Goal: Information Seeking & Learning: Check status

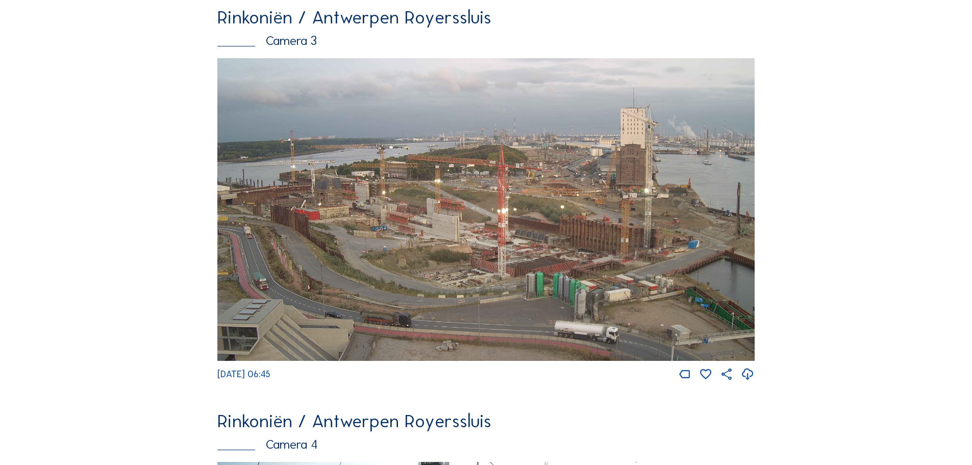
scroll to position [1327, 0]
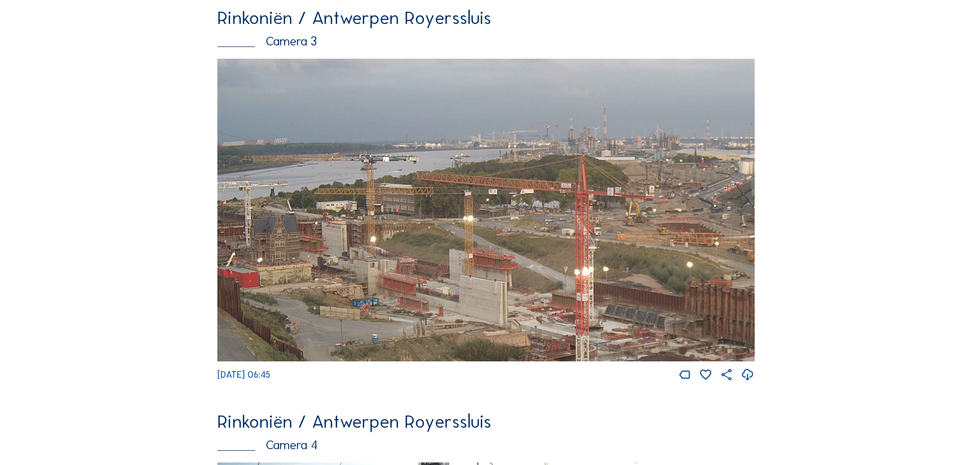
drag, startPoint x: 601, startPoint y: 190, endPoint x: 662, endPoint y: 279, distance: 108.3
click at [662, 279] on img at bounding box center [485, 210] width 537 height 303
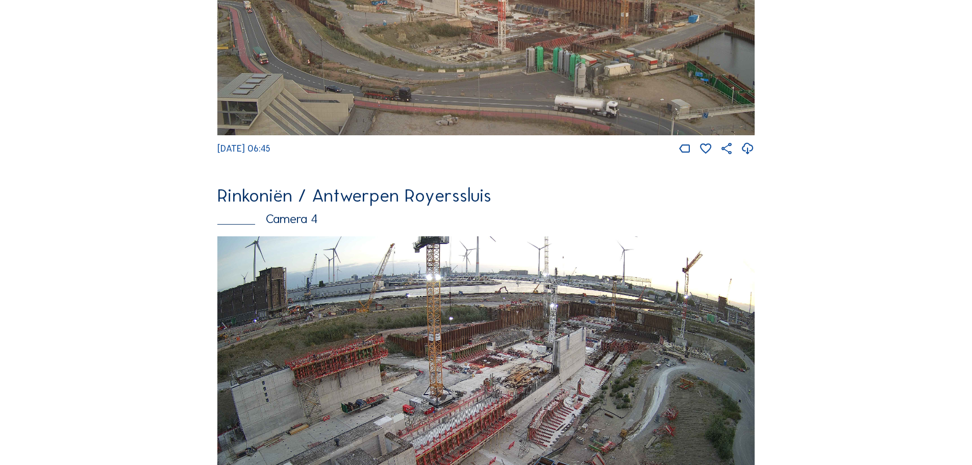
scroll to position [1633, 0]
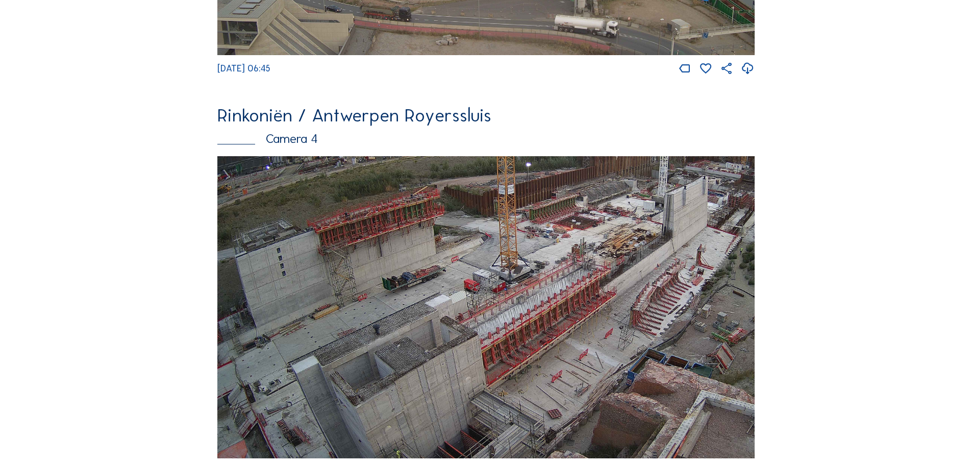
drag, startPoint x: 374, startPoint y: 382, endPoint x: 475, endPoint y: 284, distance: 140.4
click at [475, 284] on img at bounding box center [485, 307] width 537 height 303
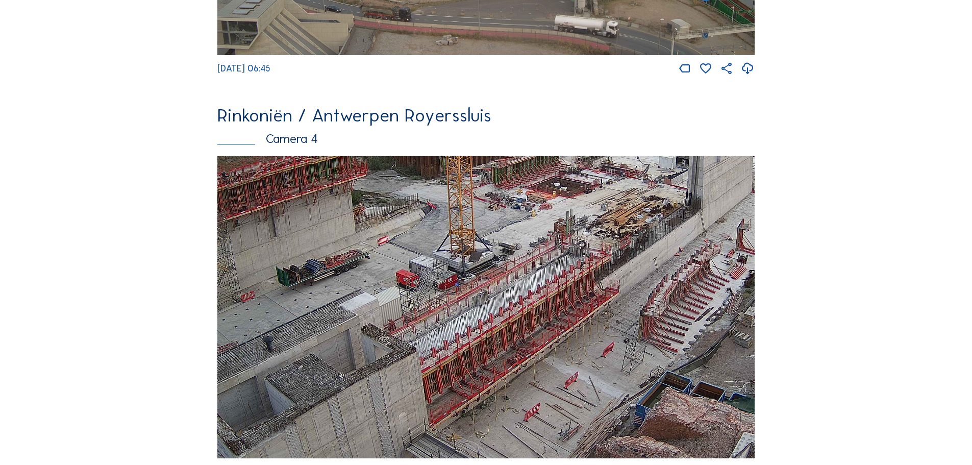
drag, startPoint x: 589, startPoint y: 323, endPoint x: 578, endPoint y: 334, distance: 16.2
click at [578, 334] on img at bounding box center [485, 307] width 537 height 303
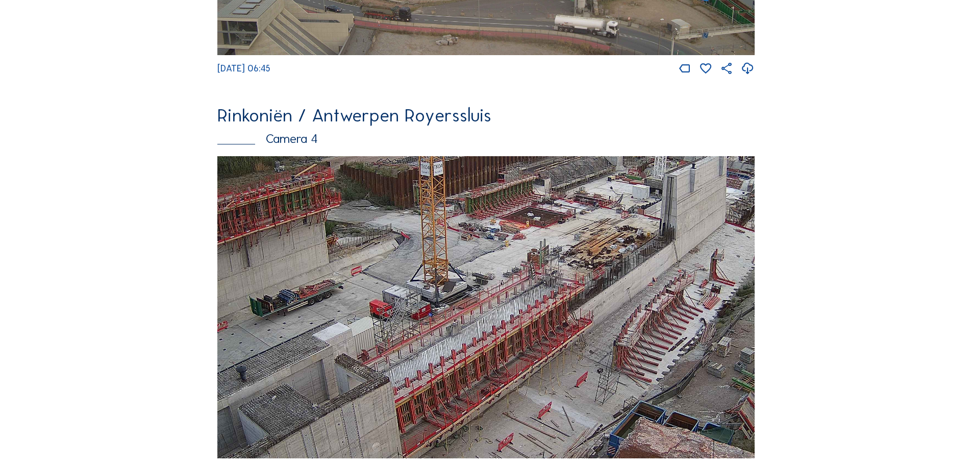
drag, startPoint x: 671, startPoint y: 307, endPoint x: 645, endPoint y: 337, distance: 40.1
click at [645, 337] on img at bounding box center [485, 307] width 537 height 303
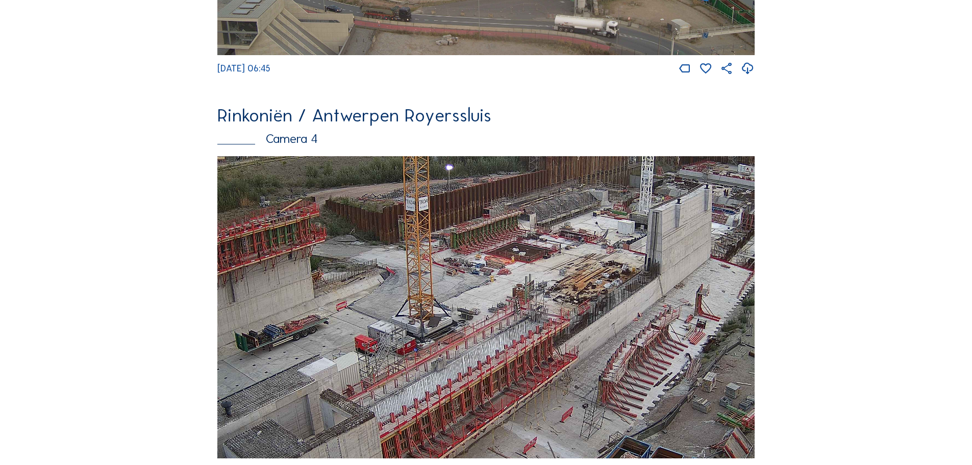
drag, startPoint x: 663, startPoint y: 322, endPoint x: 649, endPoint y: 357, distance: 38.0
click at [649, 357] on img at bounding box center [485, 307] width 537 height 303
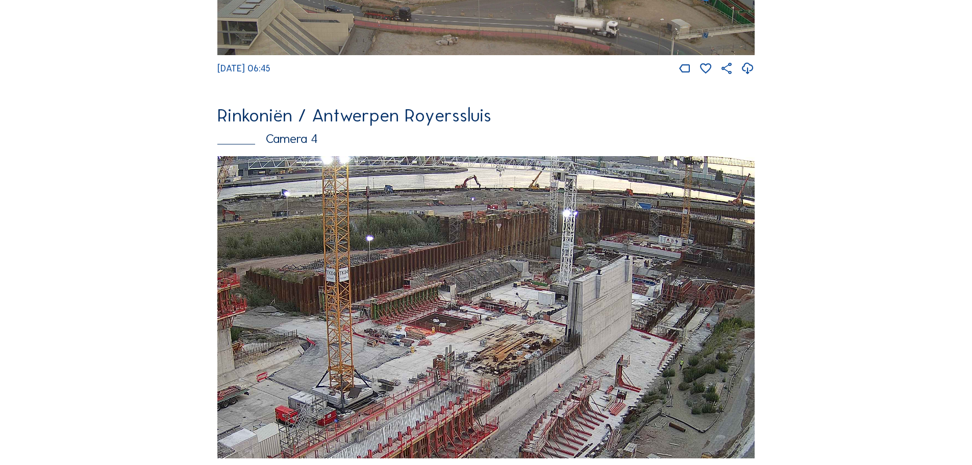
drag, startPoint x: 709, startPoint y: 340, endPoint x: 629, endPoint y: 411, distance: 106.6
click at [629, 411] on img at bounding box center [485, 307] width 537 height 303
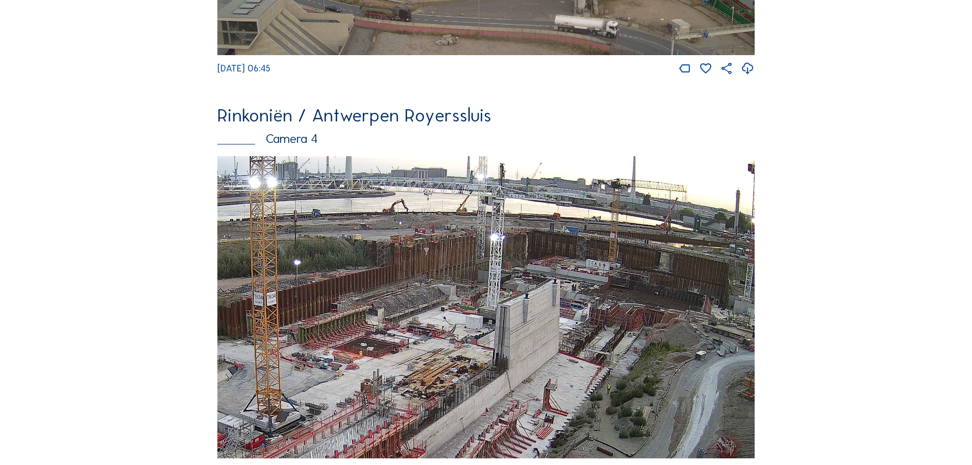
drag, startPoint x: 685, startPoint y: 361, endPoint x: 622, endPoint y: 381, distance: 66.5
click at [622, 381] on img at bounding box center [485, 307] width 537 height 303
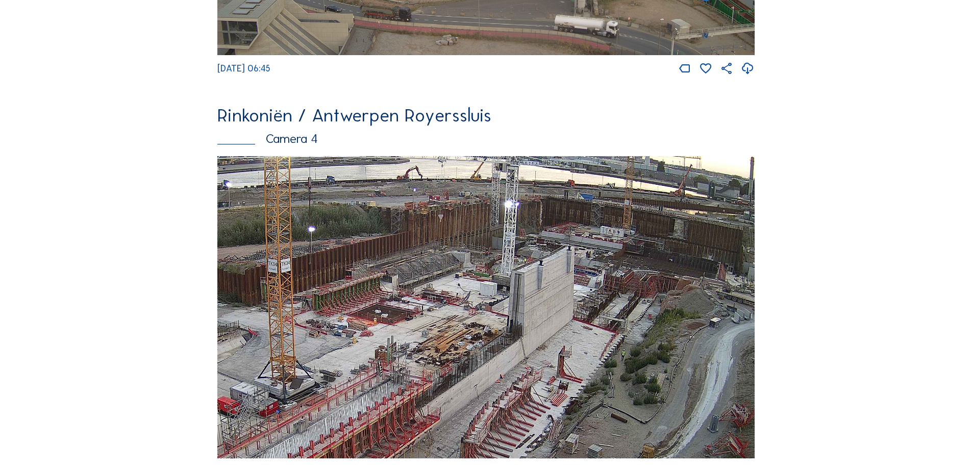
drag, startPoint x: 552, startPoint y: 401, endPoint x: 566, endPoint y: 368, distance: 36.1
click at [566, 368] on img at bounding box center [485, 307] width 537 height 303
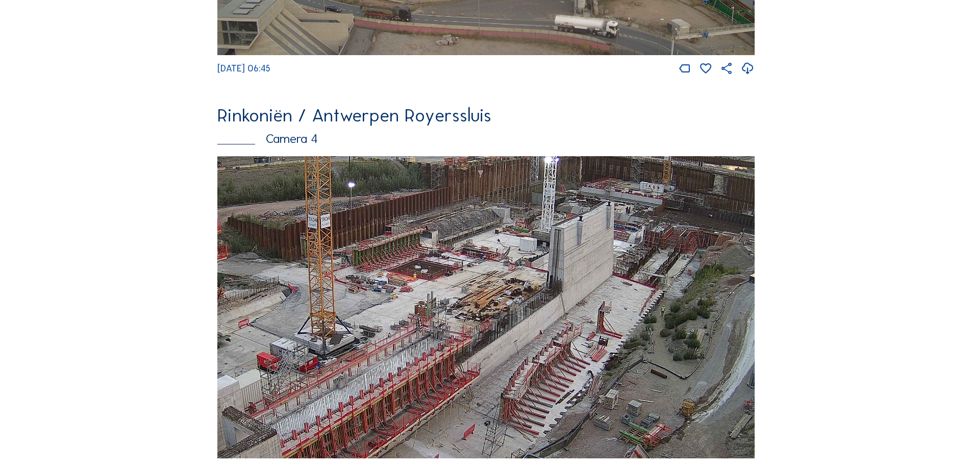
drag, startPoint x: 548, startPoint y: 380, endPoint x: 577, endPoint y: 350, distance: 41.5
click at [577, 350] on img at bounding box center [485, 307] width 537 height 303
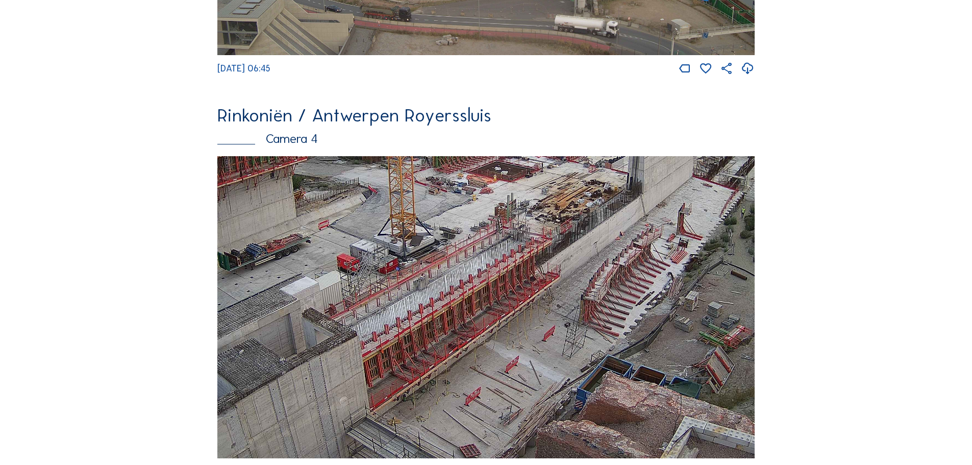
drag, startPoint x: 508, startPoint y: 430, endPoint x: 574, endPoint y: 344, distance: 108.0
click at [574, 344] on img at bounding box center [485, 307] width 537 height 303
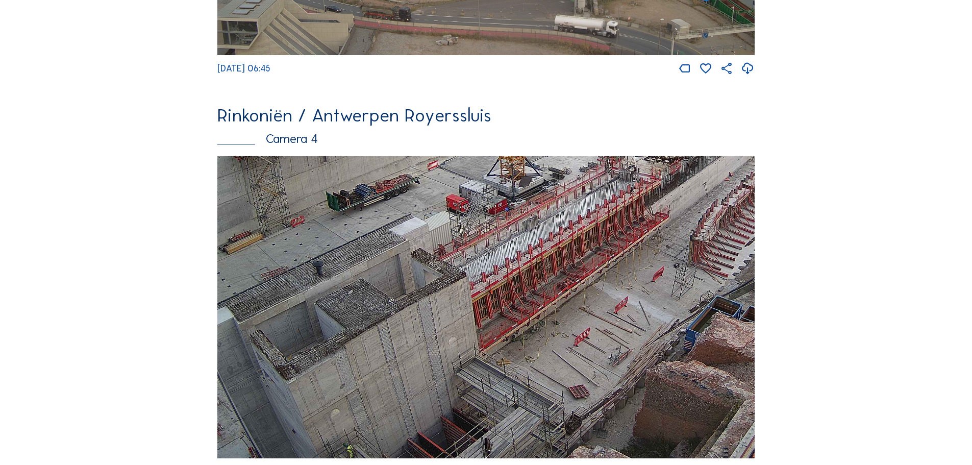
drag, startPoint x: 401, startPoint y: 432, endPoint x: 521, endPoint y: 285, distance: 189.6
click at [509, 296] on img at bounding box center [485, 307] width 537 height 303
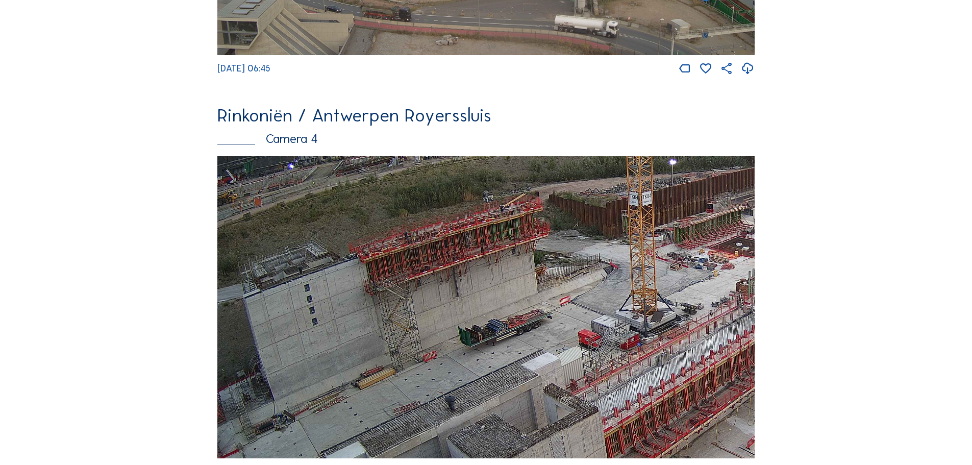
drag, startPoint x: 330, startPoint y: 429, endPoint x: 667, endPoint y: 443, distance: 337.2
click at [667, 443] on img at bounding box center [485, 307] width 537 height 303
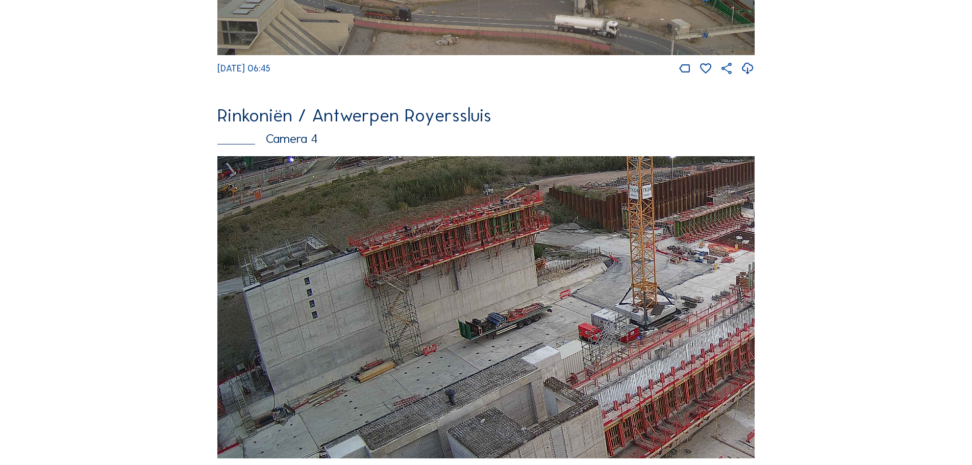
drag, startPoint x: 451, startPoint y: 306, endPoint x: 506, endPoint y: 299, distance: 55.5
click at [506, 299] on img at bounding box center [485, 307] width 537 height 303
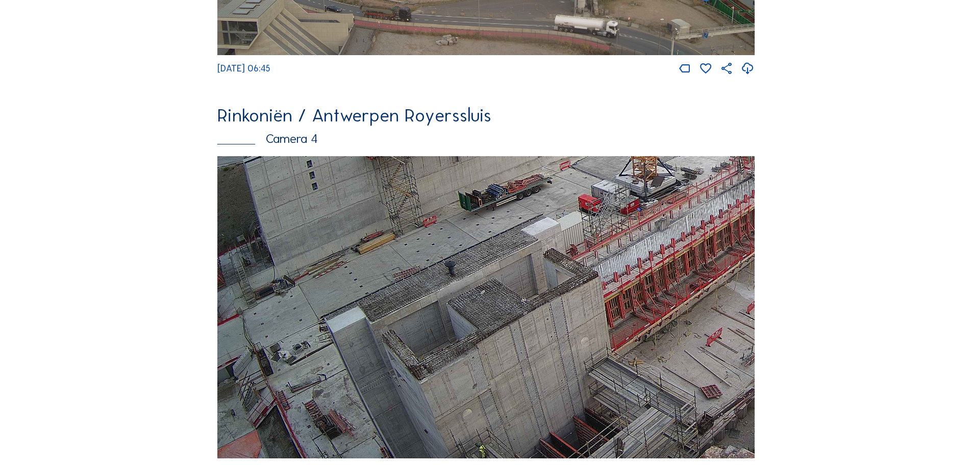
drag, startPoint x: 525, startPoint y: 292, endPoint x: 549, endPoint y: 103, distance: 190.9
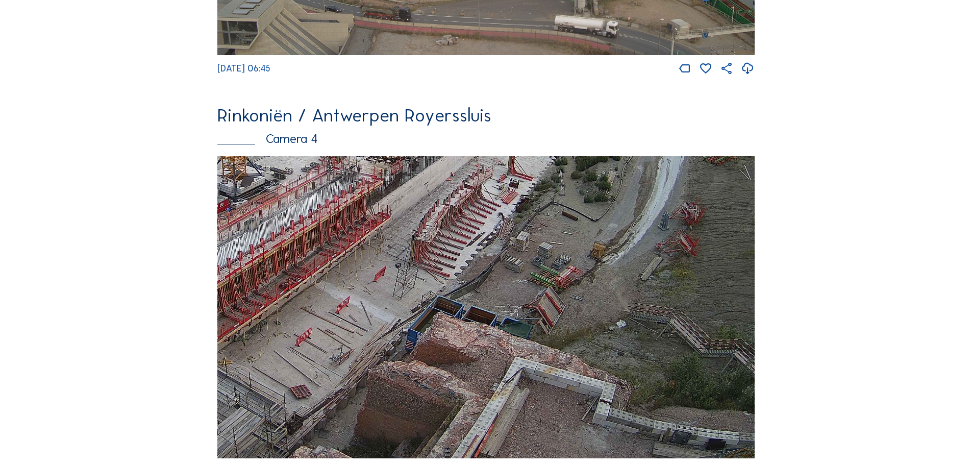
drag, startPoint x: 610, startPoint y: 326, endPoint x: 199, endPoint y: 307, distance: 411.3
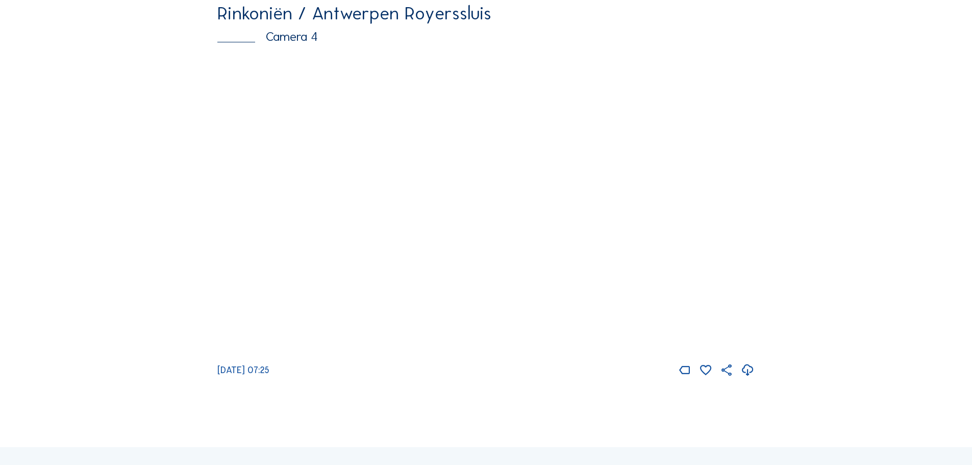
scroll to position [1736, 0]
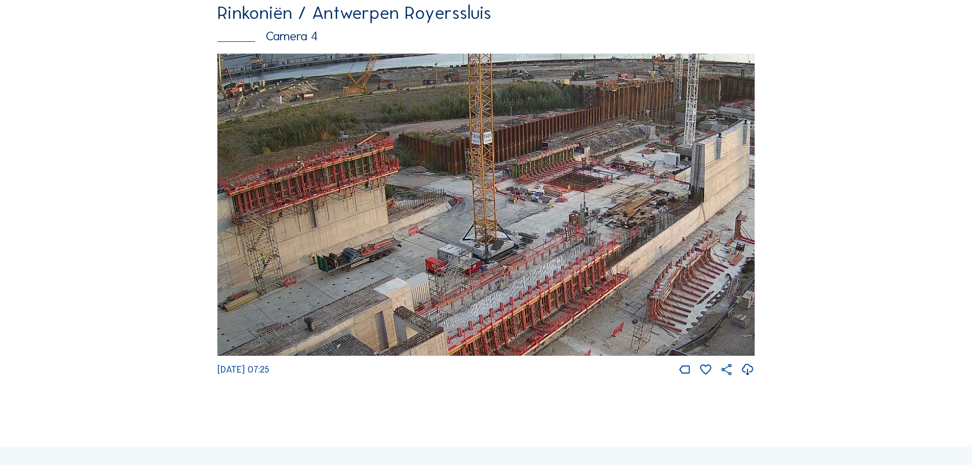
drag, startPoint x: 289, startPoint y: 260, endPoint x: 394, endPoint y: 256, distance: 105.2
click at [373, 256] on img at bounding box center [485, 205] width 537 height 303
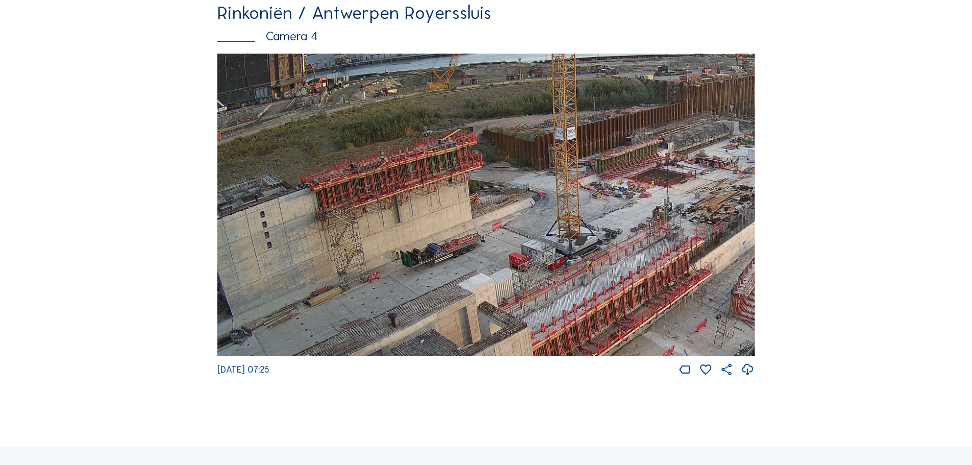
drag, startPoint x: 348, startPoint y: 252, endPoint x: 375, endPoint y: 244, distance: 28.0
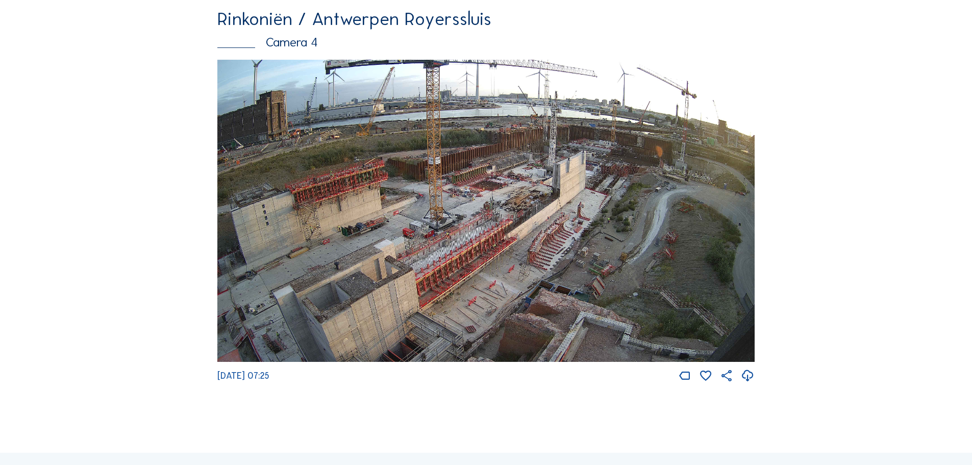
scroll to position [1731, 0]
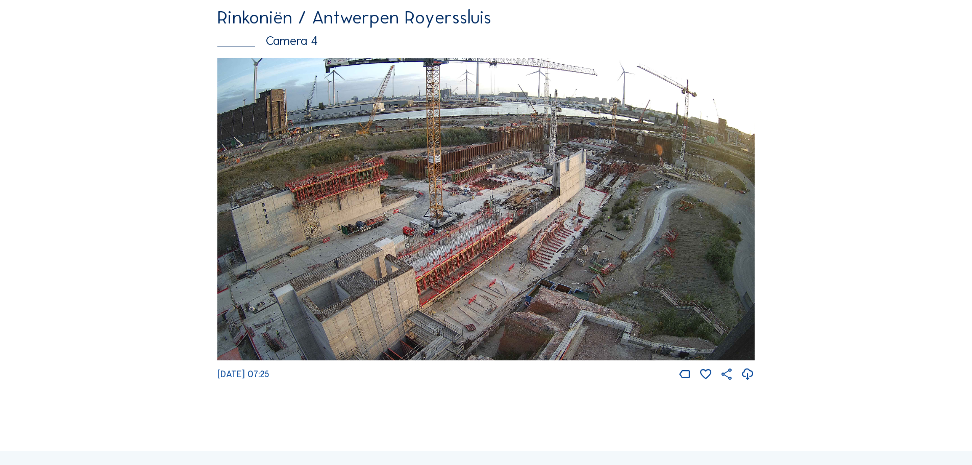
click at [430, 246] on img at bounding box center [485, 209] width 537 height 303
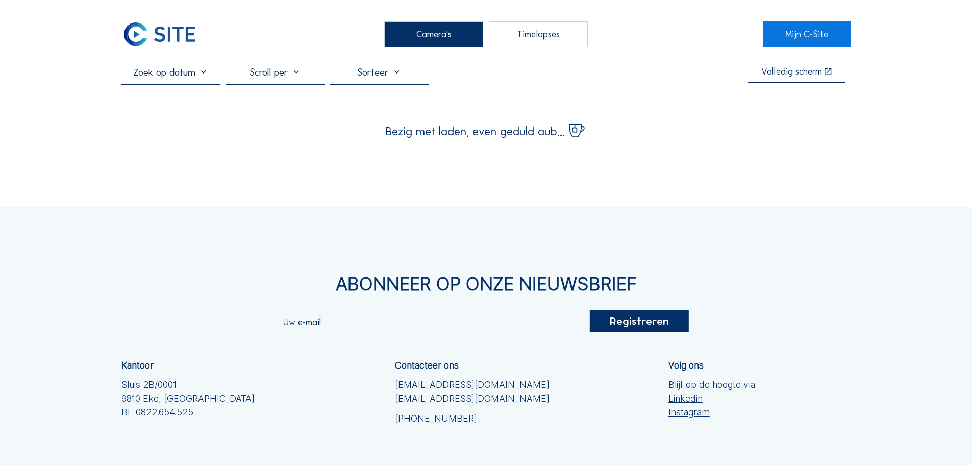
click at [157, 78] on input "text" at bounding box center [170, 72] width 99 height 12
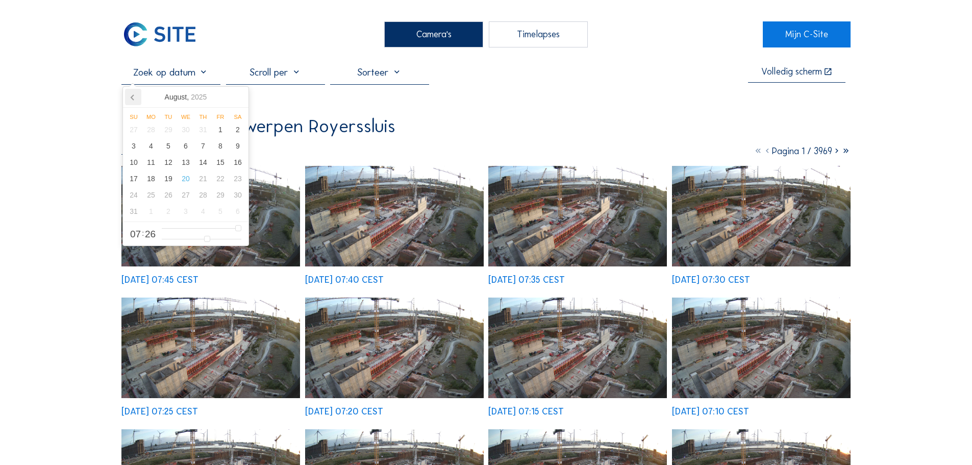
click at [129, 98] on icon at bounding box center [133, 97] width 16 height 16
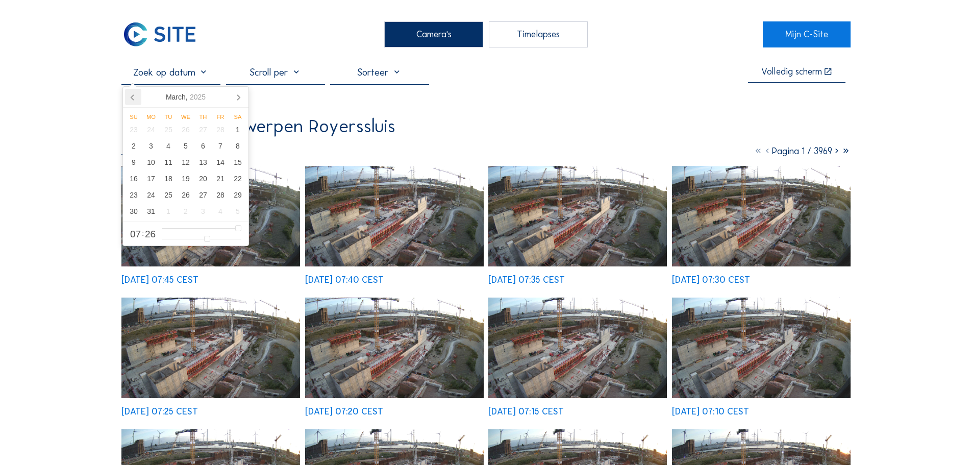
click at [129, 98] on icon at bounding box center [133, 97] width 16 height 16
click at [188, 133] on div "1" at bounding box center [185, 129] width 17 height 16
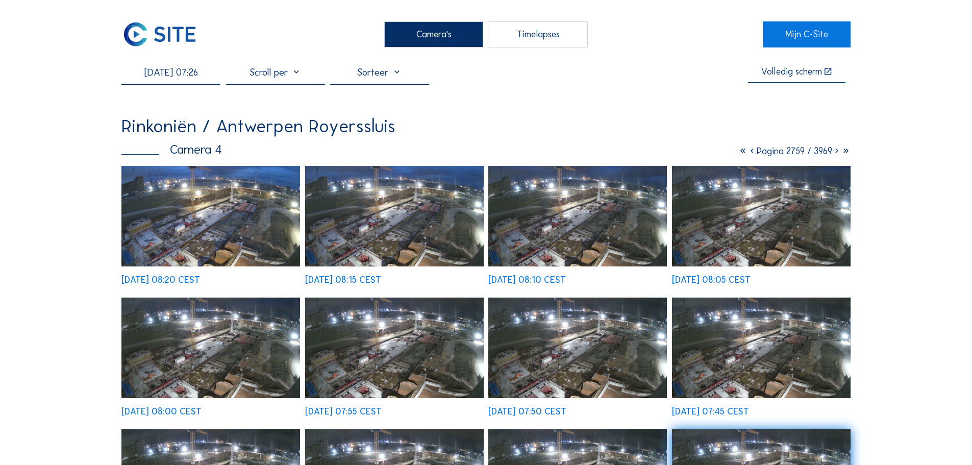
click at [271, 241] on img at bounding box center [210, 216] width 179 height 101
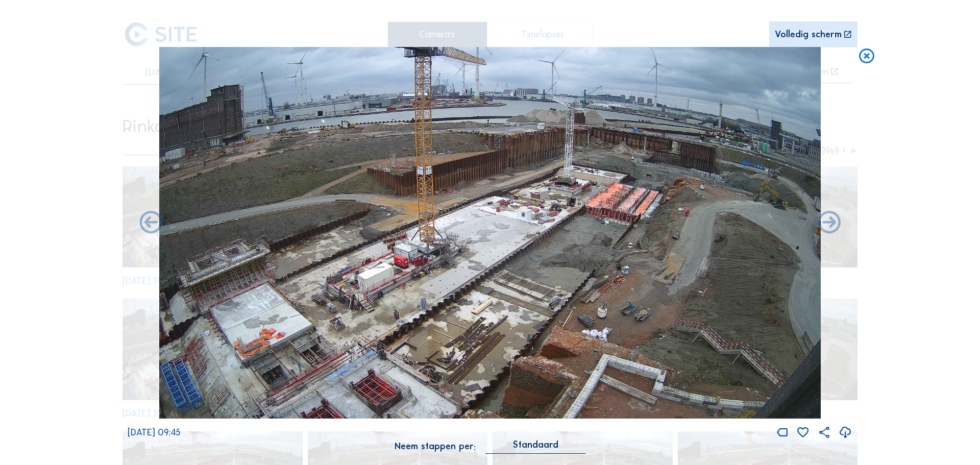
click at [865, 60] on icon at bounding box center [866, 56] width 18 height 19
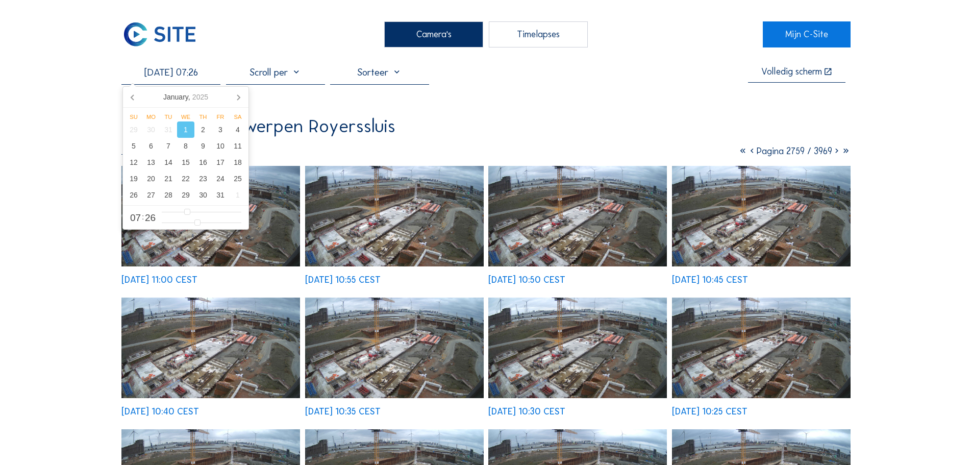
click at [197, 76] on input "01/01/2025 07:26" at bounding box center [170, 72] width 99 height 12
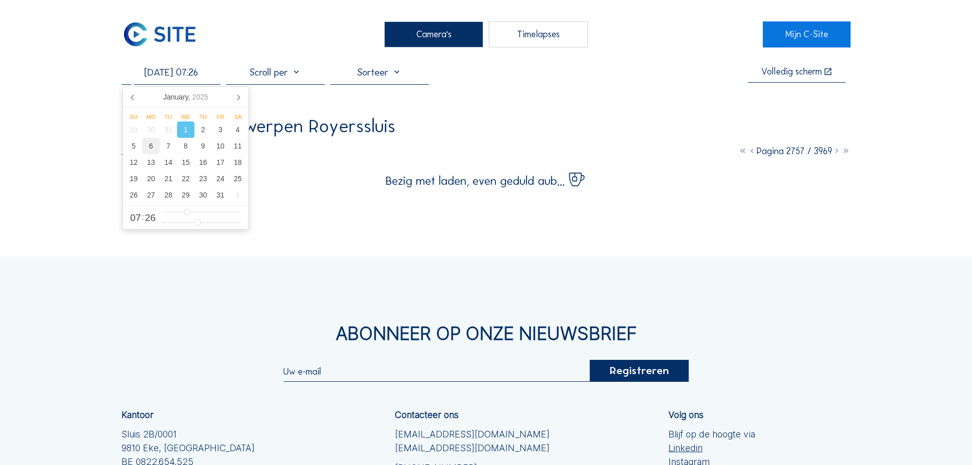
click at [149, 149] on div "6" at bounding box center [150, 146] width 17 height 16
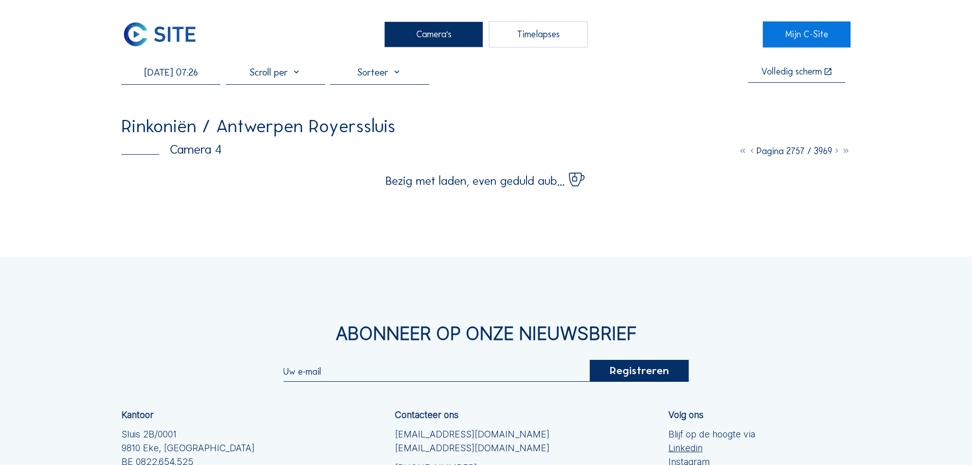
click at [57, 191] on div "Camera's Timelapses Mijn C-Site 06/01/2025 07:26 Volledig scherm Rinkoniën / An…" at bounding box center [486, 312] width 972 height 625
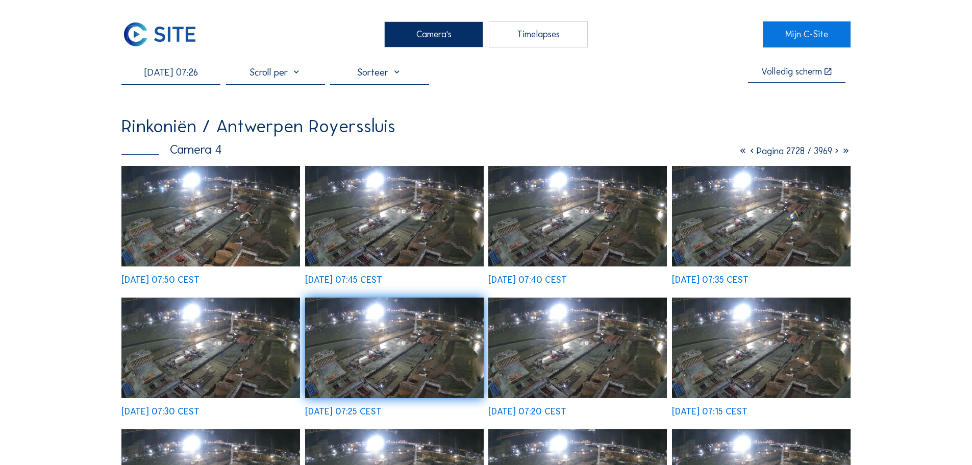
click at [231, 199] on img at bounding box center [210, 216] width 179 height 101
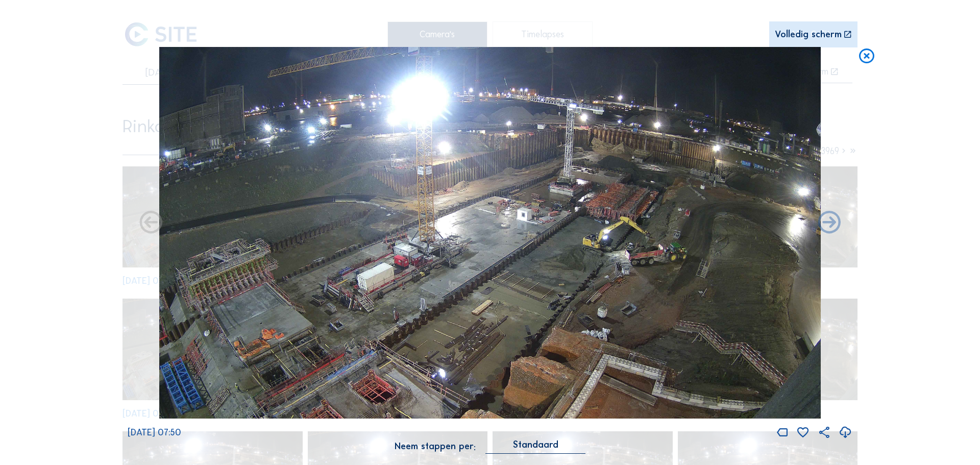
drag, startPoint x: 865, startPoint y: 59, endPoint x: 511, endPoint y: 81, distance: 354.9
click at [865, 59] on icon at bounding box center [866, 56] width 18 height 19
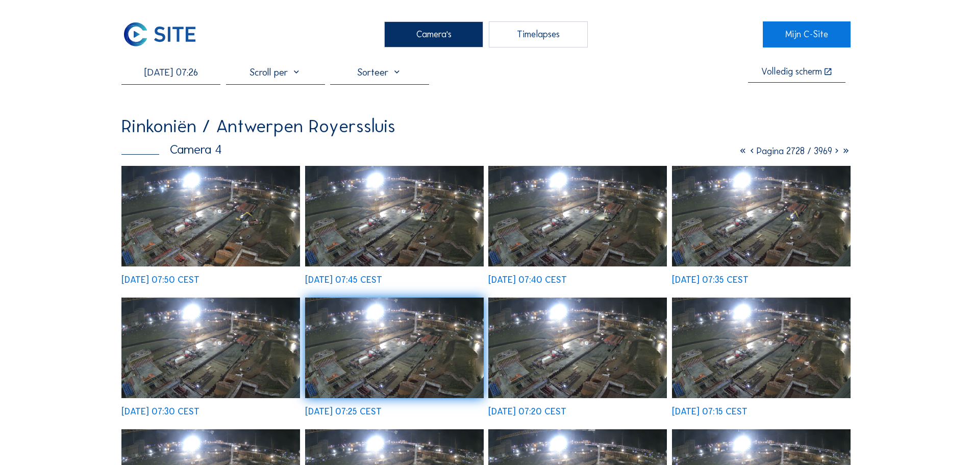
click at [175, 78] on input "06/01/2025 07:26" at bounding box center [170, 72] width 99 height 12
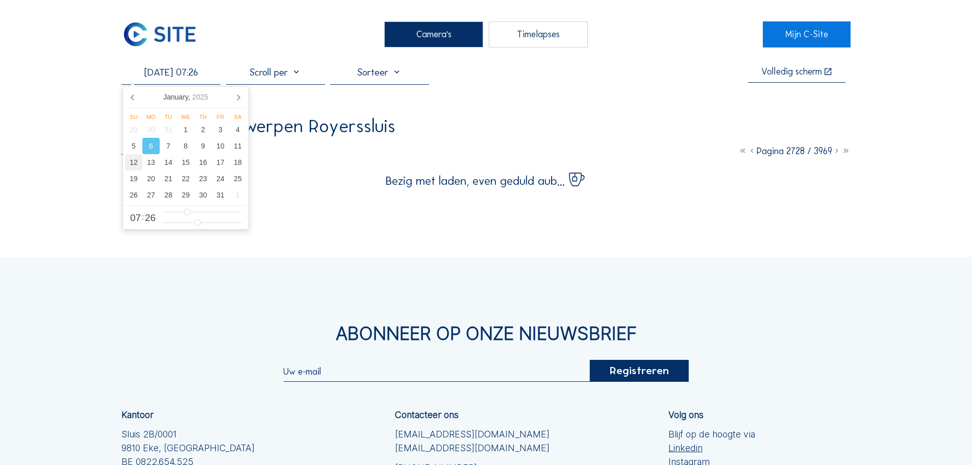
click at [129, 164] on div "12" at bounding box center [133, 162] width 17 height 16
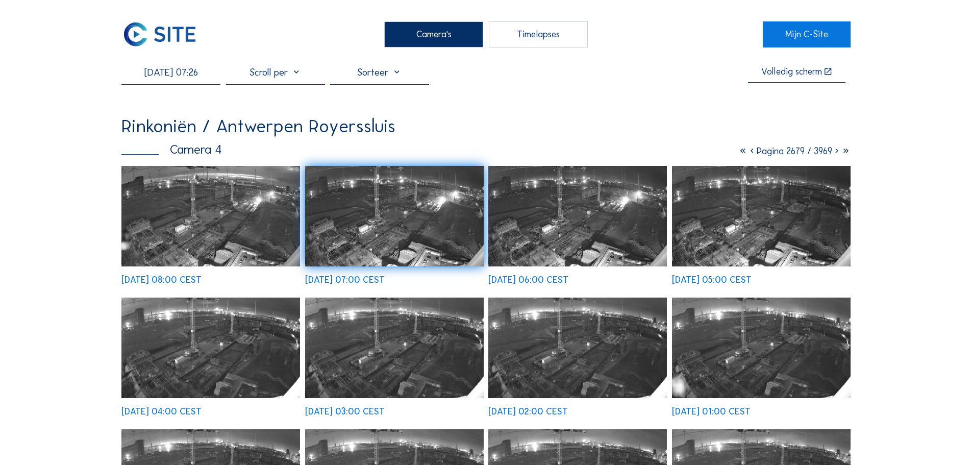
click at [185, 225] on img at bounding box center [210, 216] width 179 height 101
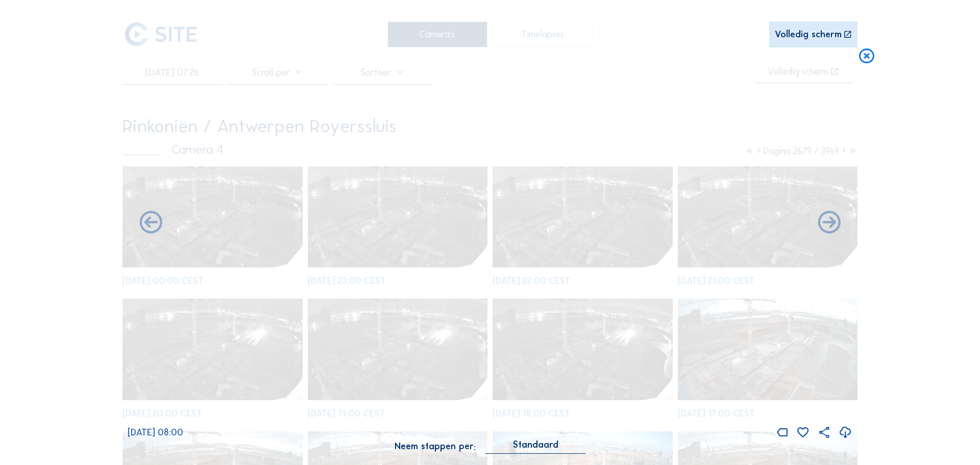
click at [864, 55] on icon at bounding box center [866, 56] width 18 height 19
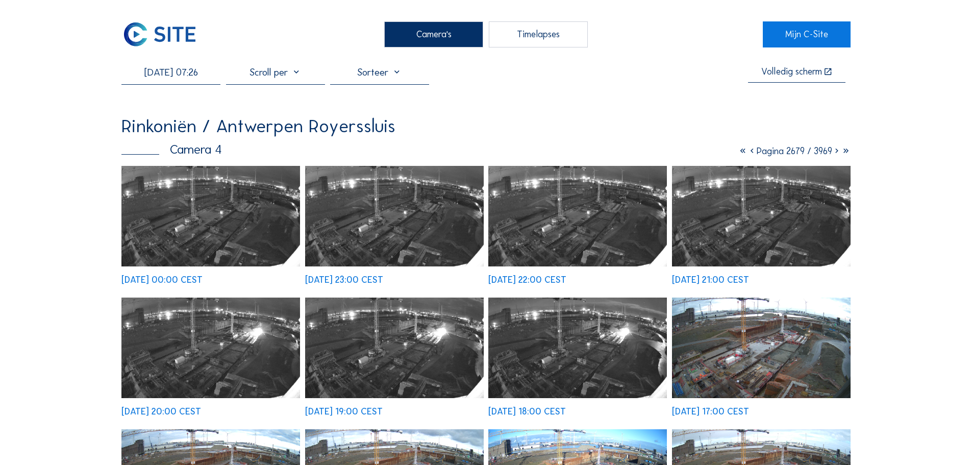
click at [181, 78] on input "12/01/2025 07:26" at bounding box center [170, 72] width 99 height 12
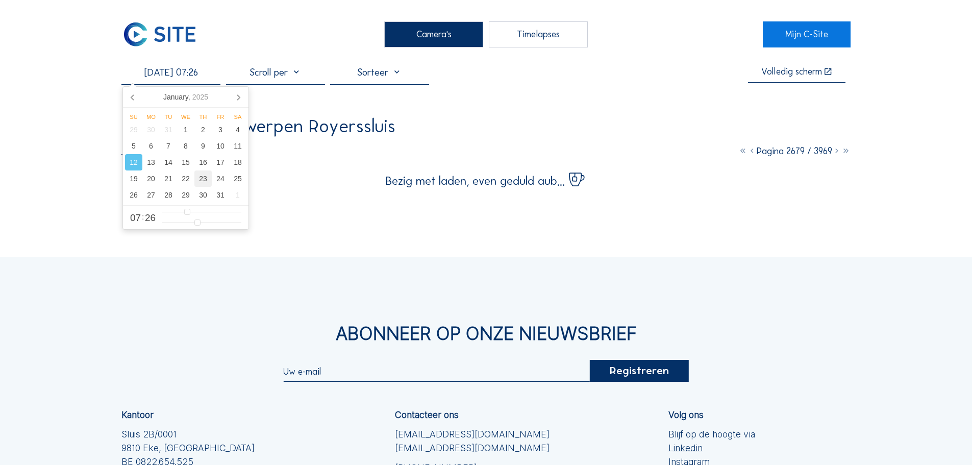
click at [206, 181] on div "23" at bounding box center [202, 178] width 17 height 16
click at [42, 188] on div "Camera's Timelapses Mijn C-Site 23/01/2025 07:26 Volledig scherm Rinkoniën / An…" at bounding box center [486, 312] width 972 height 625
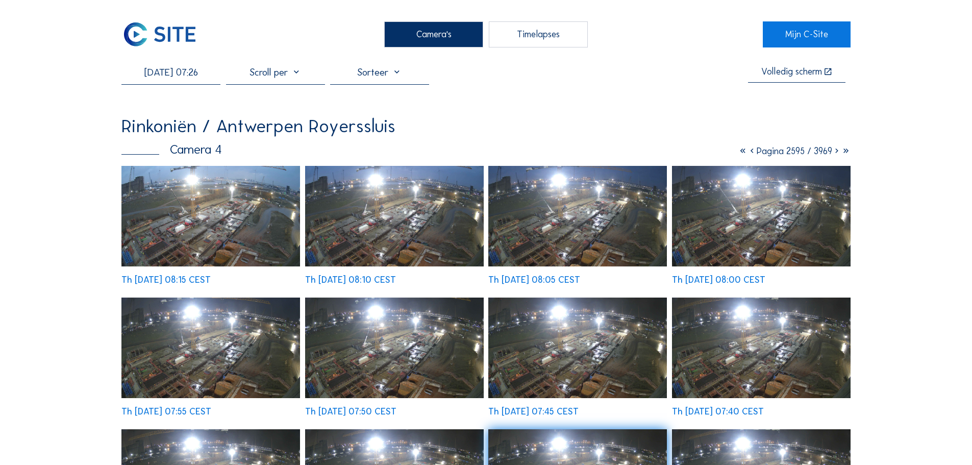
click at [257, 230] on img at bounding box center [210, 216] width 179 height 101
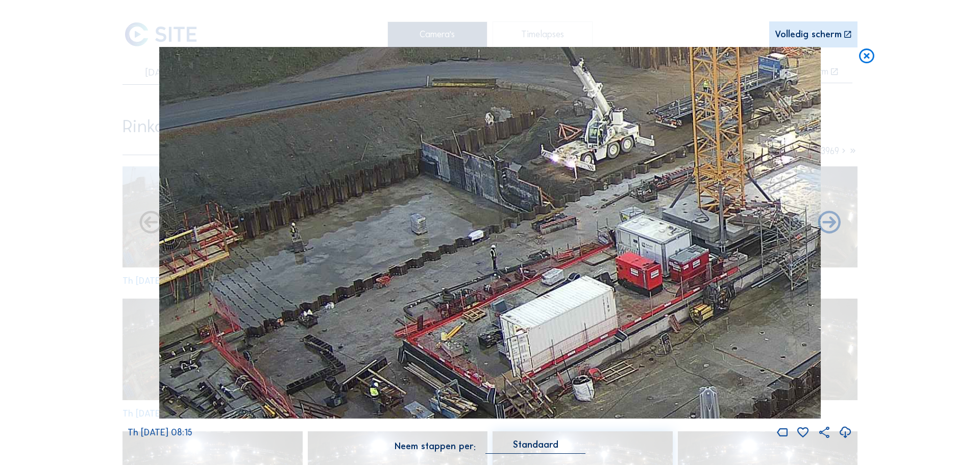
drag, startPoint x: 276, startPoint y: 245, endPoint x: 311, endPoint y: 263, distance: 39.3
click at [311, 263] on img at bounding box center [489, 233] width 661 height 372
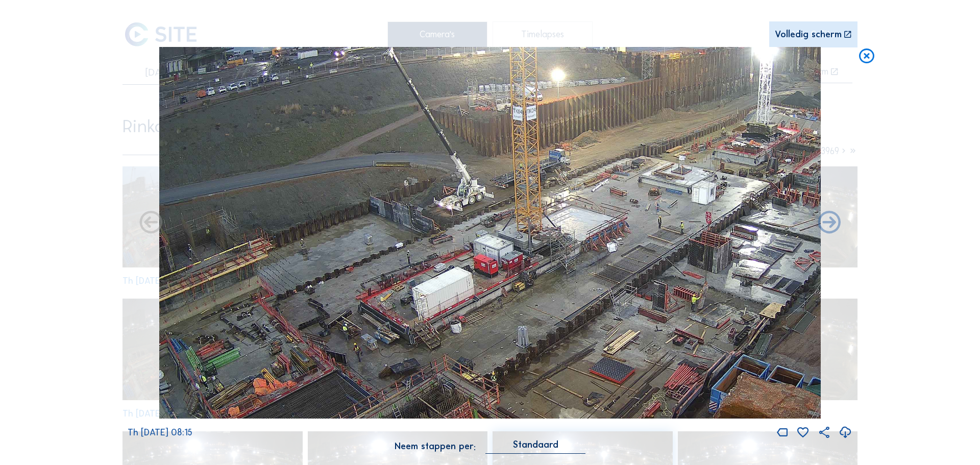
click at [865, 56] on icon at bounding box center [866, 56] width 18 height 19
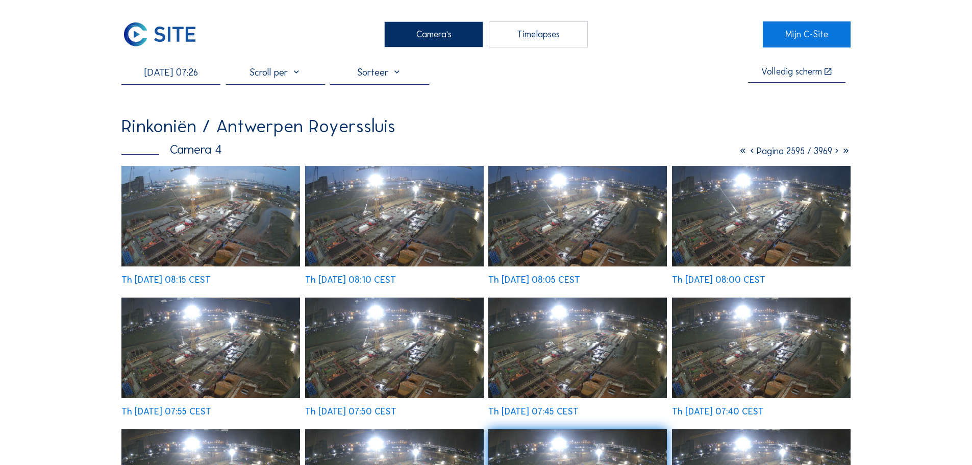
click at [191, 77] on input "23/01/2025 07:26" at bounding box center [170, 72] width 99 height 12
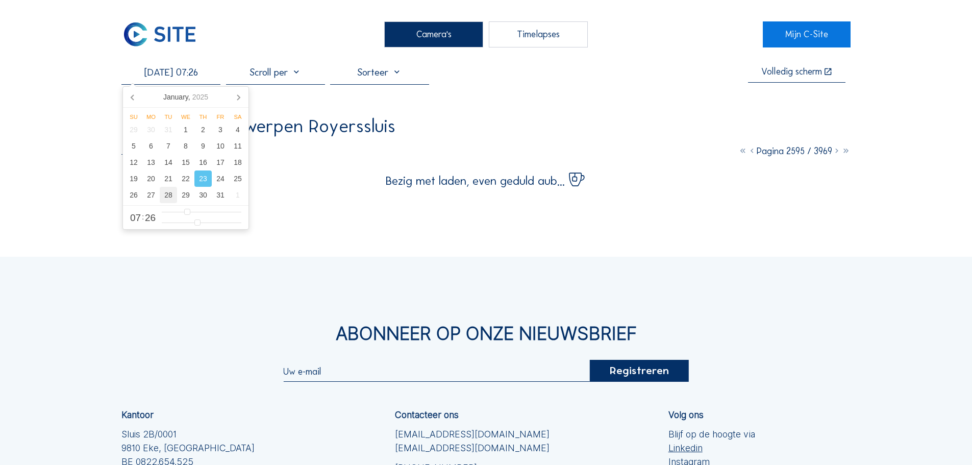
click at [170, 199] on div "28" at bounding box center [168, 195] width 17 height 16
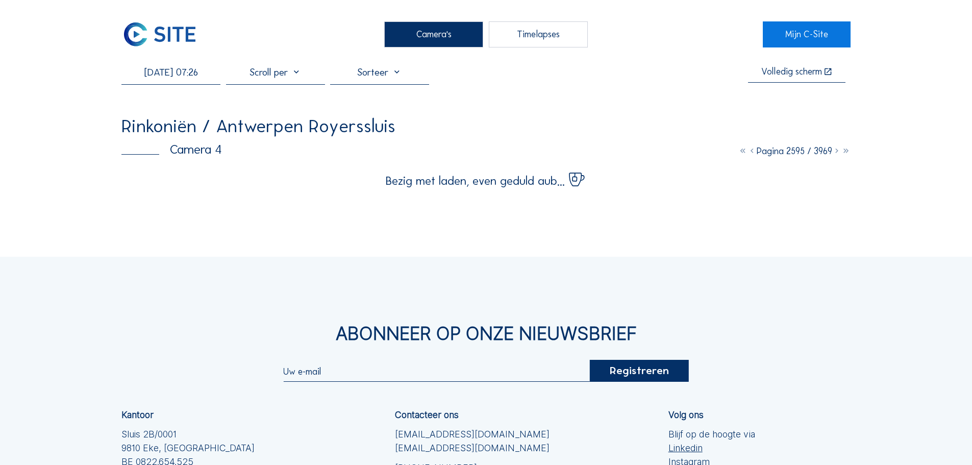
click at [50, 163] on div "Camera's Timelapses Mijn C-Site 28/01/2025 07:26 Volledig scherm Rinkoniën / An…" at bounding box center [486, 312] width 972 height 625
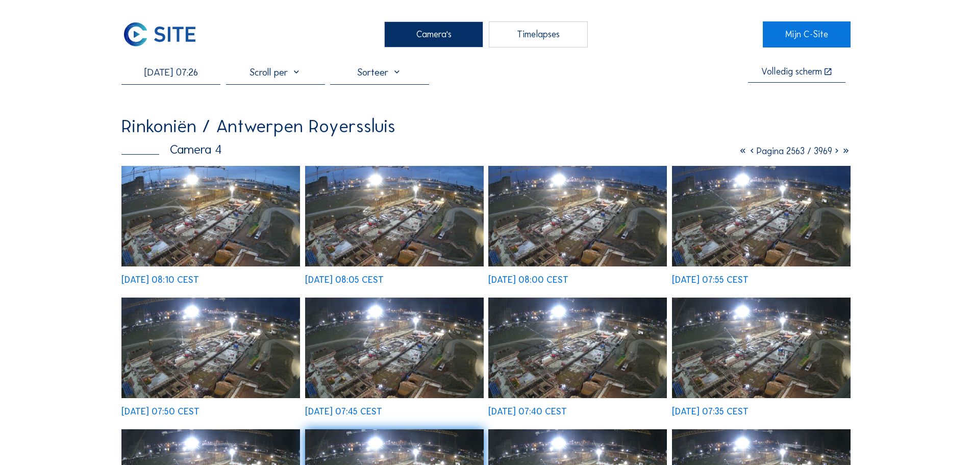
click at [254, 221] on img at bounding box center [210, 216] width 179 height 101
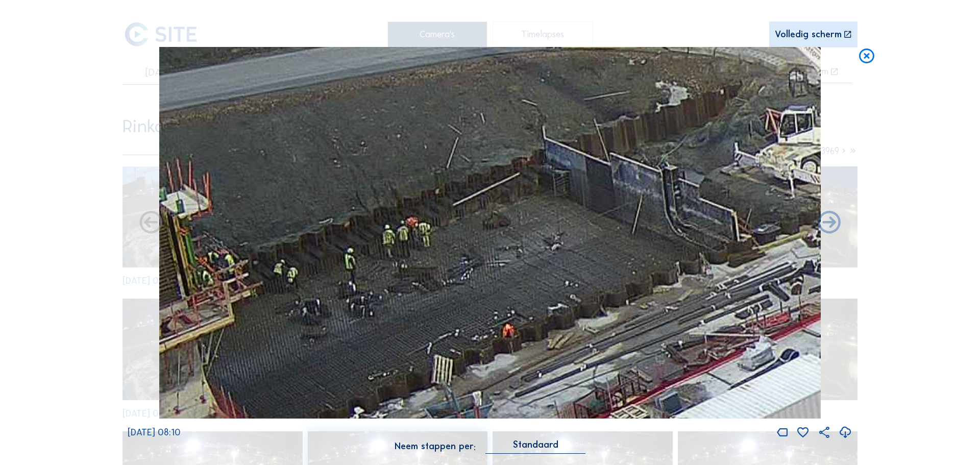
drag, startPoint x: 253, startPoint y: 258, endPoint x: 344, endPoint y: 270, distance: 92.2
click at [344, 270] on img at bounding box center [489, 233] width 661 height 372
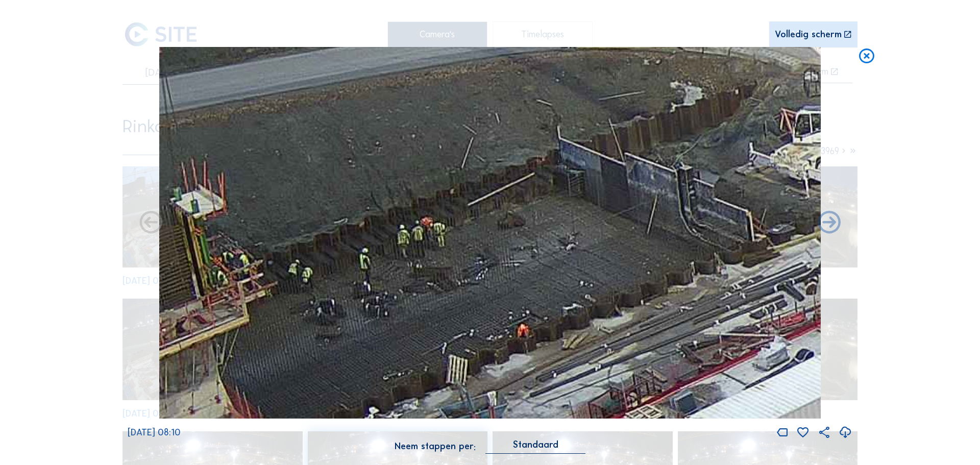
drag, startPoint x: 423, startPoint y: 303, endPoint x: 437, endPoint y: 303, distance: 14.8
click at [437, 303] on img at bounding box center [489, 233] width 661 height 372
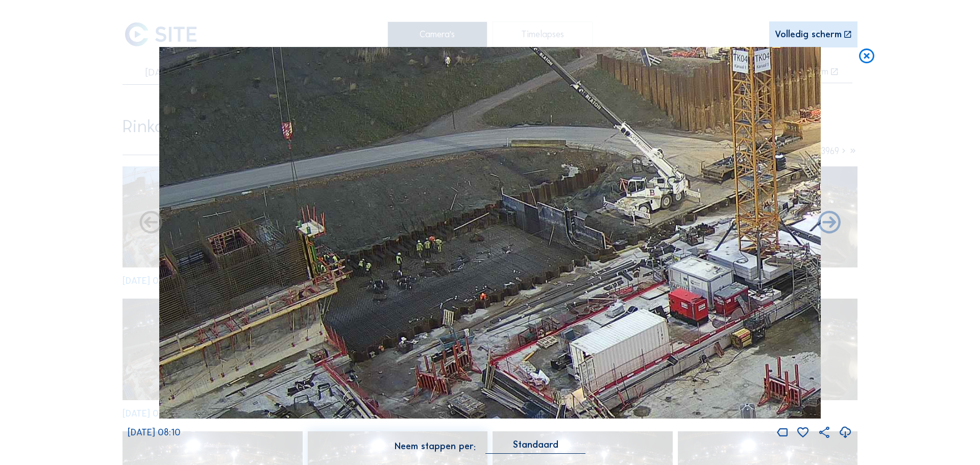
drag, startPoint x: 597, startPoint y: 236, endPoint x: 565, endPoint y: 242, distance: 32.1
click at [565, 242] on img at bounding box center [489, 233] width 661 height 372
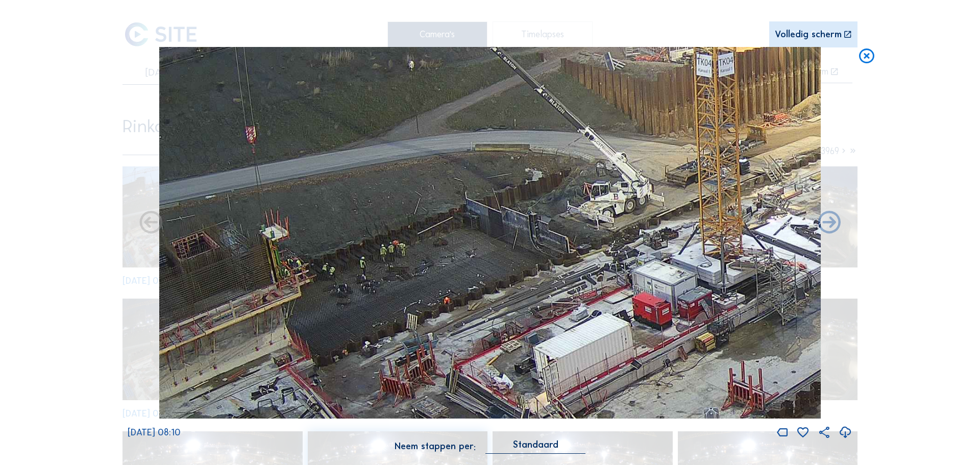
drag, startPoint x: 586, startPoint y: 240, endPoint x: 550, endPoint y: 244, distance: 36.5
click at [550, 244] on img at bounding box center [489, 233] width 661 height 372
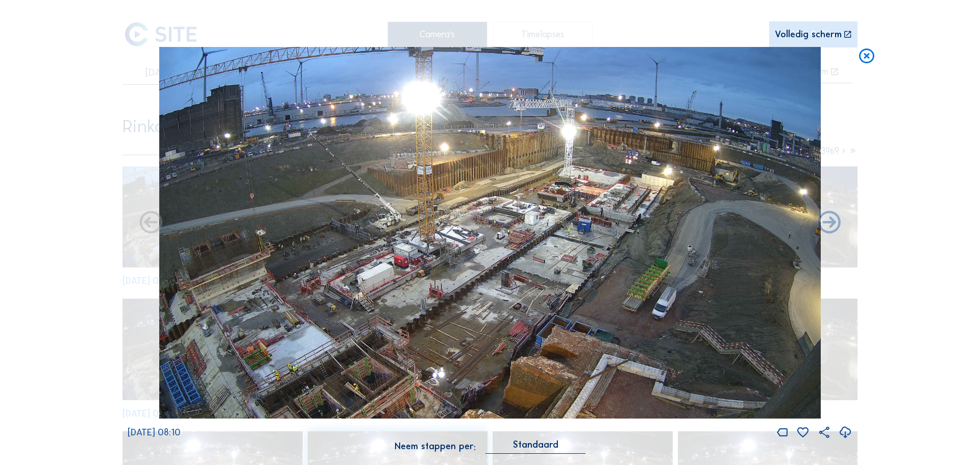
click at [856, 58] on div "Scroll om door de tijd te reizen | Druk op de 'Alt'-knop + scroll om te Zoomen …" at bounding box center [490, 232] width 980 height 465
click at [862, 56] on icon at bounding box center [866, 56] width 18 height 19
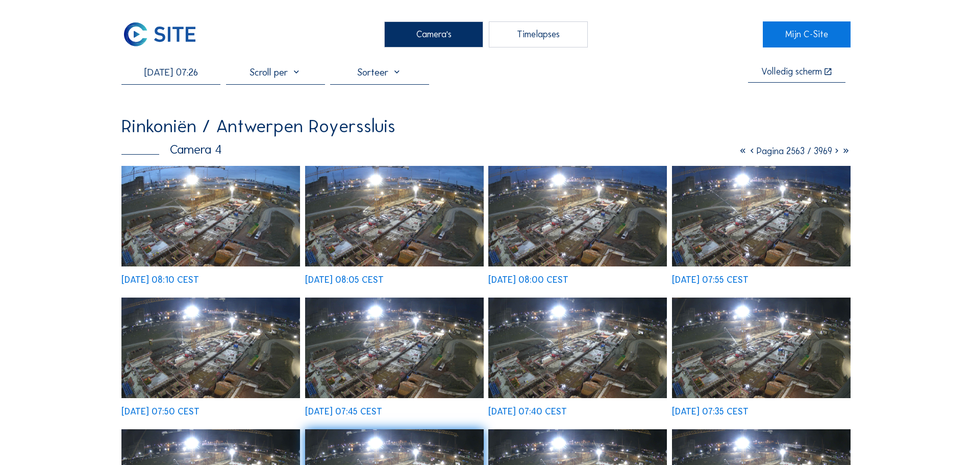
click at [181, 74] on input "28/01/2025 07:26" at bounding box center [170, 72] width 99 height 12
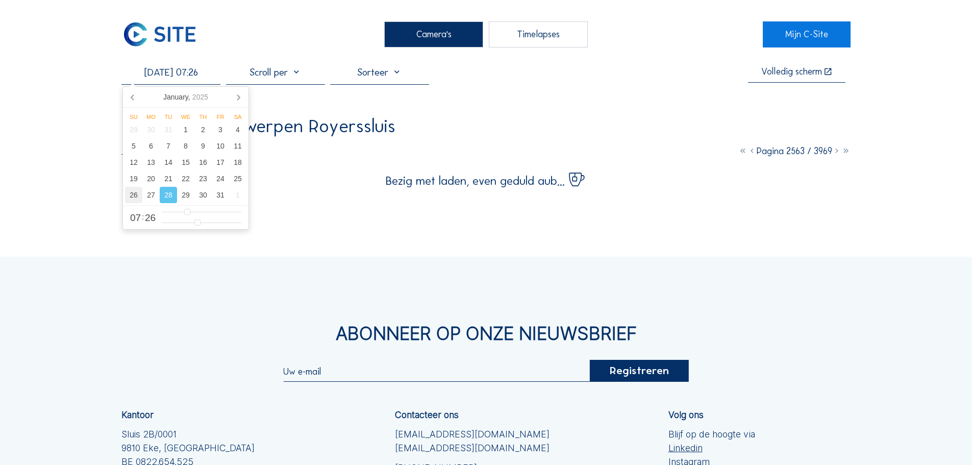
click at [137, 192] on div "26" at bounding box center [133, 195] width 17 height 16
type input "26/01/2025 07:26"
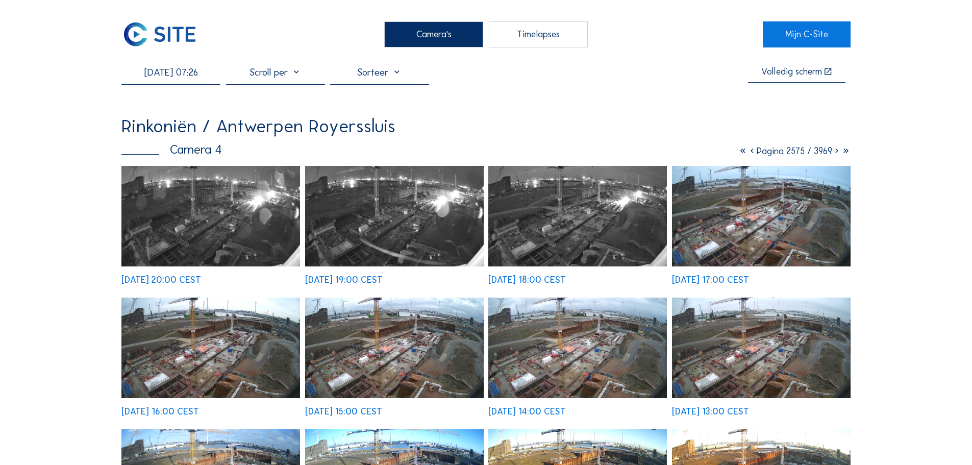
click at [257, 329] on img at bounding box center [210, 348] width 179 height 101
